Goal: Information Seeking & Learning: Learn about a topic

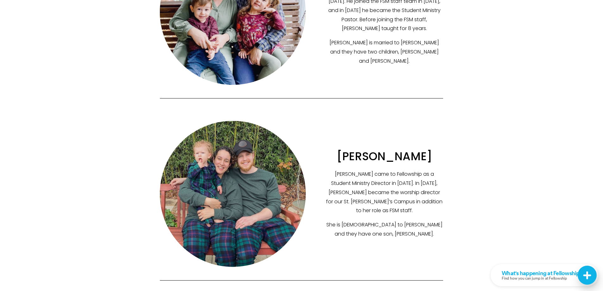
scroll to position [222, 0]
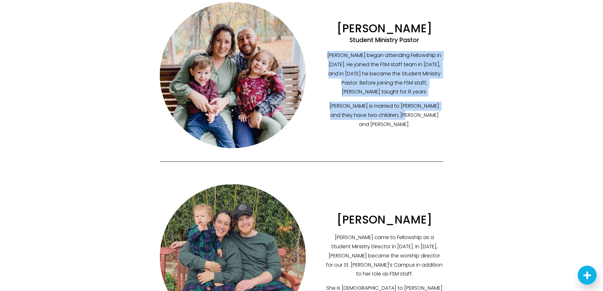
drag, startPoint x: 326, startPoint y: 70, endPoint x: 429, endPoint y: 129, distance: 118.9
click at [429, 129] on div "Andrew began attending Fellowship in 2011. He joined the FSM staff team in 2018…" at bounding box center [385, 90] width 118 height 78
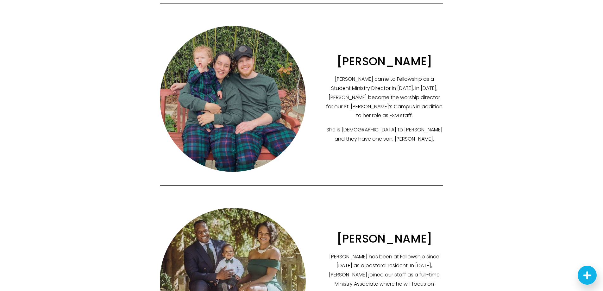
scroll to position [253, 0]
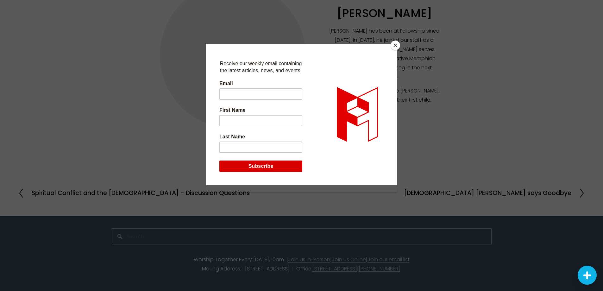
scroll to position [947, 0]
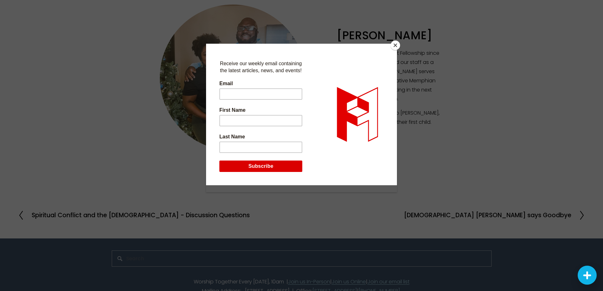
click at [395, 43] on button "Close" at bounding box center [395, 45] width 9 height 9
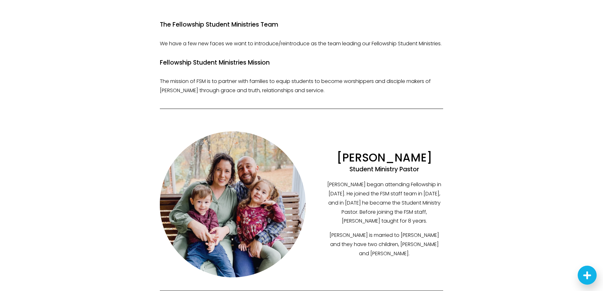
scroll to position [0, 0]
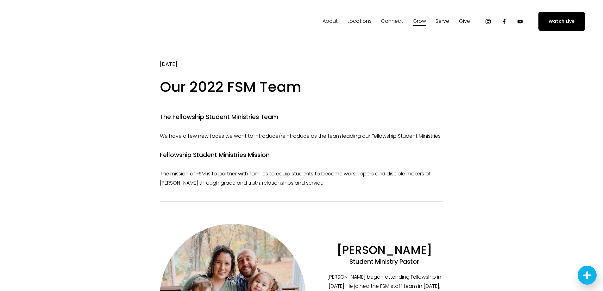
click at [0, 0] on span "In-Person" at bounding box center [0, 0] width 0 height 0
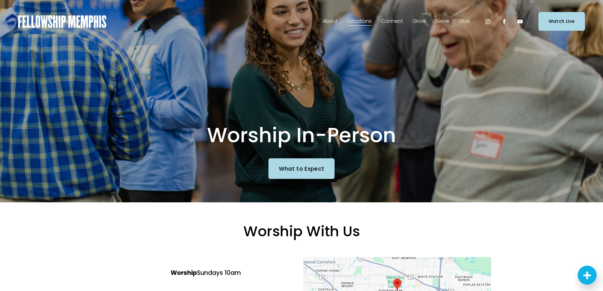
click at [0, 0] on span "Our Beliefs" at bounding box center [0, 0] width 0 height 0
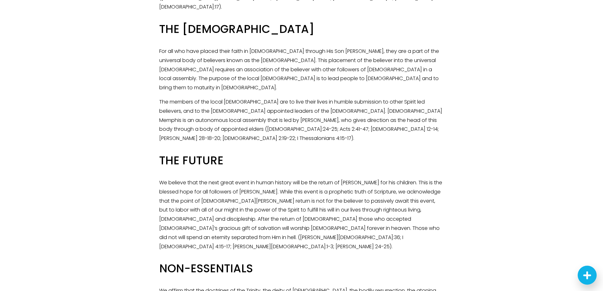
scroll to position [1002, 0]
